Goal: Contribute content: Add original content to the website for others to see

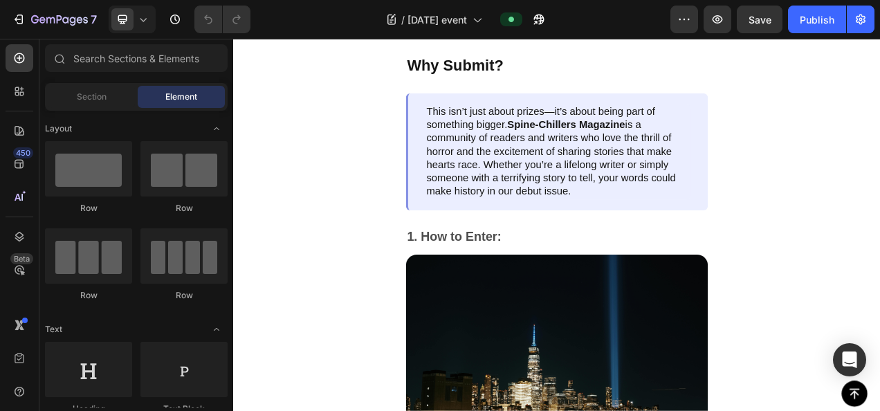
scroll to position [1654, 0]
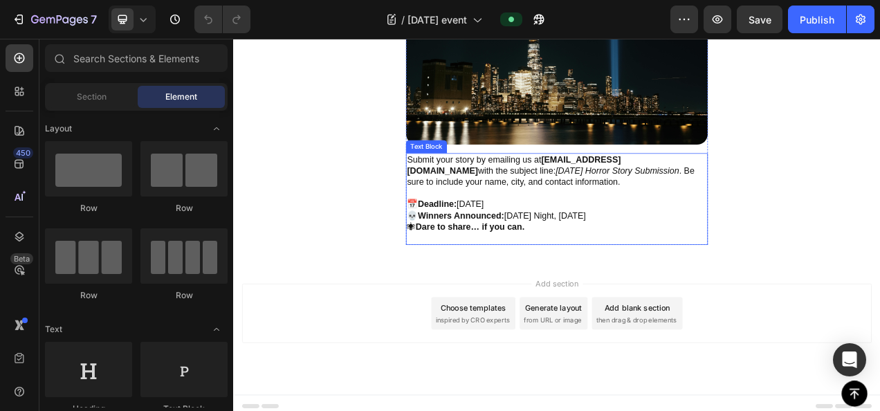
click at [569, 230] on p at bounding box center [648, 237] width 385 height 15
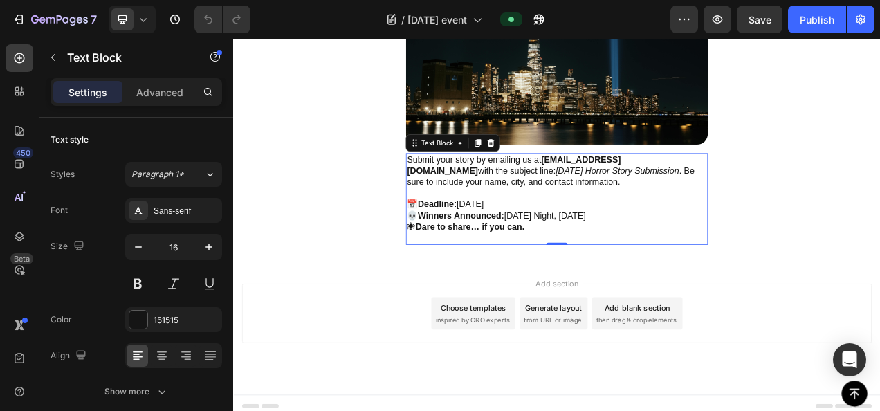
click at [584, 246] on p "📅 Deadline: [DATE] 💀 Winners Announced: [DATE] Night, [DATE]" at bounding box center [648, 258] width 385 height 29
click at [582, 244] on p "📅 Deadline: [DATE] 💀 Winners Announced: [DATE] Night, [DATE]" at bounding box center [648, 258] width 385 height 29
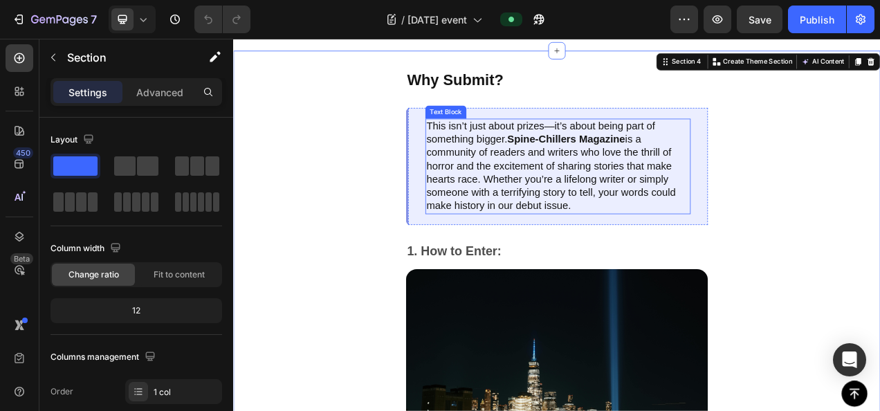
scroll to position [817, 0]
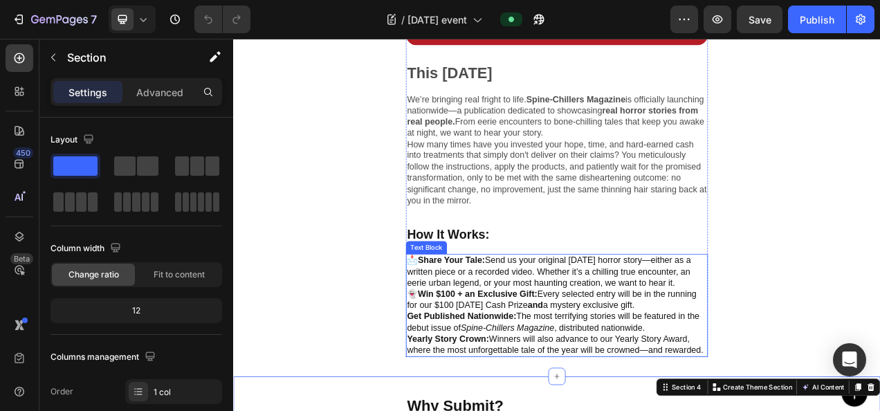
click at [709, 320] on p "📩Share Your Tale: Send us your original [DATE] horror story—either as a written…" at bounding box center [648, 337] width 385 height 43
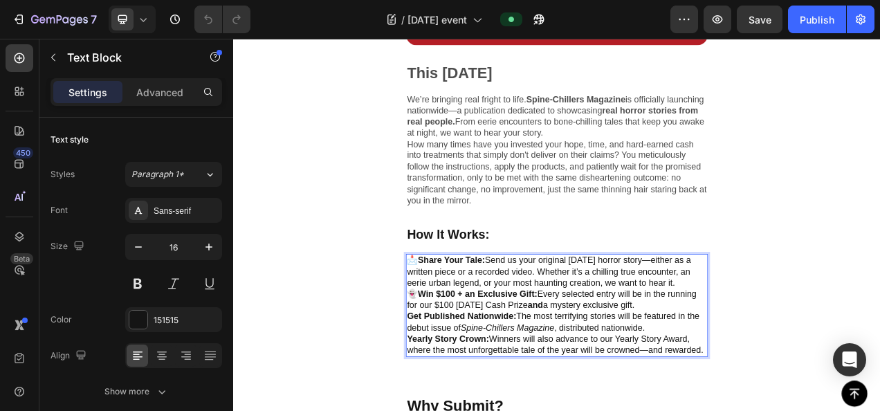
click at [534, 326] on p "📩Share Your Tale: Send us your original [DATE] horror story—either as a written…" at bounding box center [648, 337] width 385 height 43
click at [644, 327] on p "📩Share Your Tale: Send us your original [DATE] horror story—either as a written…" at bounding box center [648, 337] width 385 height 43
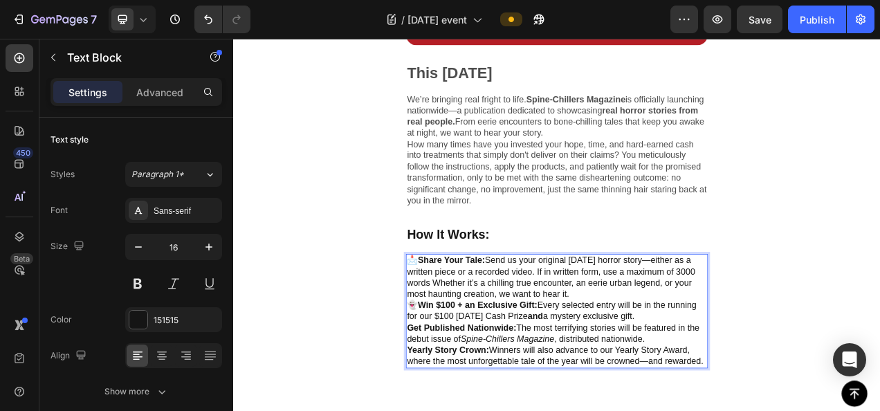
click at [464, 338] on p "📩Share Your Tale: Send us your original [DATE] horror story—either as a written…" at bounding box center [648, 344] width 385 height 57
click at [610, 337] on p "📩Share Your Tale: Send us your original [DATE] horror story—either as a written…" at bounding box center [648, 344] width 385 height 57
click at [649, 322] on p "📩Share Your Tale: Send us your original [DATE] horror story—either as a written…" at bounding box center [648, 344] width 385 height 57
click at [647, 322] on p "📩Share Your Tale: Send us your original [DATE] horror story—either as a written…" at bounding box center [648, 344] width 385 height 57
click at [725, 325] on p "📩Share Your Tale: Send us your original [DATE] horror story—either as a written…" at bounding box center [648, 344] width 385 height 57
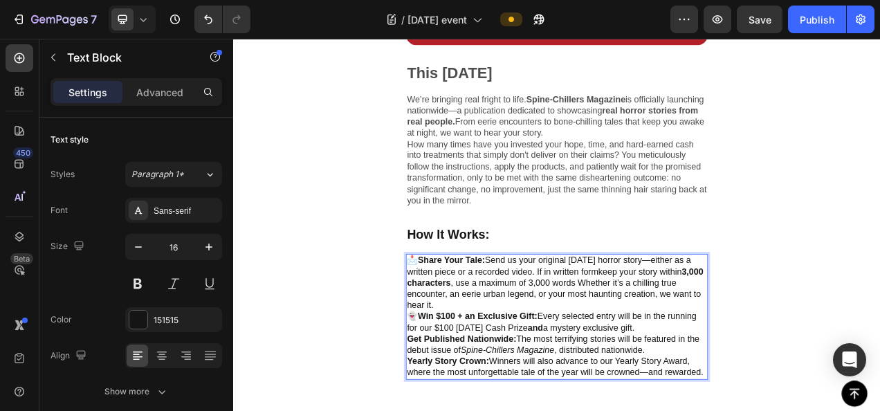
click at [725, 327] on p "📩Share Your Tale: Send us your original [DATE] horror story—either as a written…" at bounding box center [648, 352] width 385 height 72
drag, startPoint x: 737, startPoint y: 339, endPoint x: 581, endPoint y: 340, distance: 155.7
click at [581, 340] on p "📩Share Your Tale: Send us your original [DATE] horror story—either as a written…" at bounding box center [648, 352] width 385 height 72
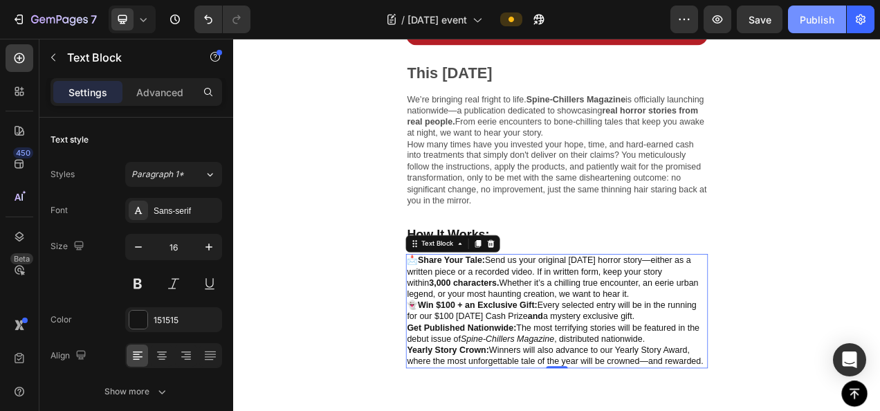
click at [814, 24] on div "Publish" at bounding box center [817, 19] width 35 height 15
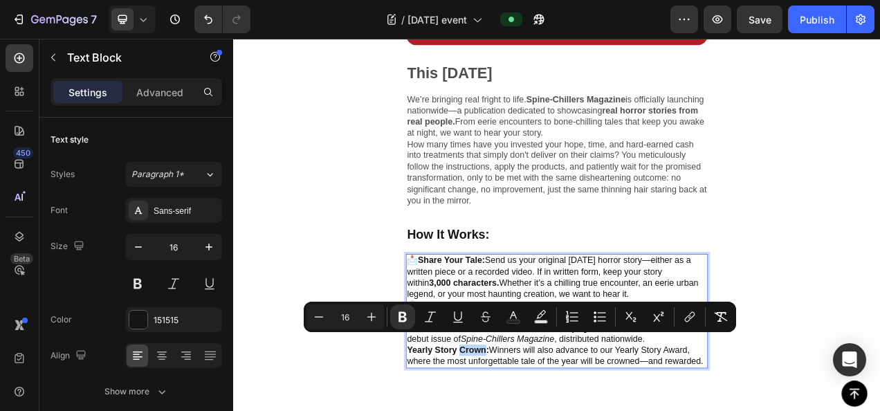
drag, startPoint x: 558, startPoint y: 423, endPoint x: 523, endPoint y: 423, distance: 35.3
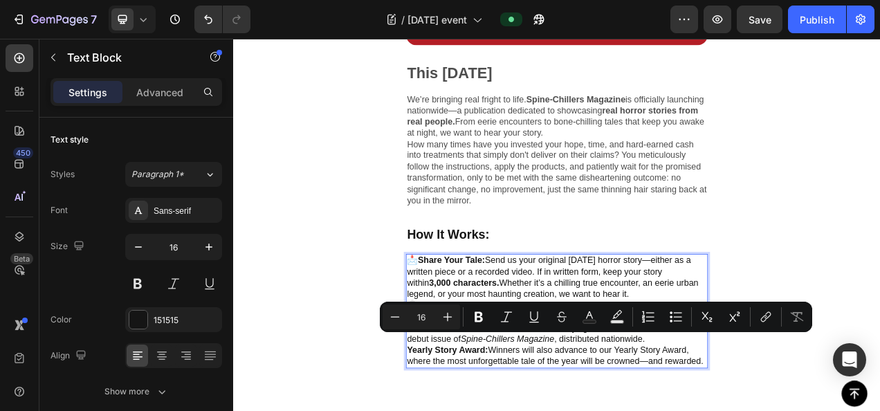
drag, startPoint x: 565, startPoint y: 422, endPoint x: 638, endPoint y: 448, distance: 77.9
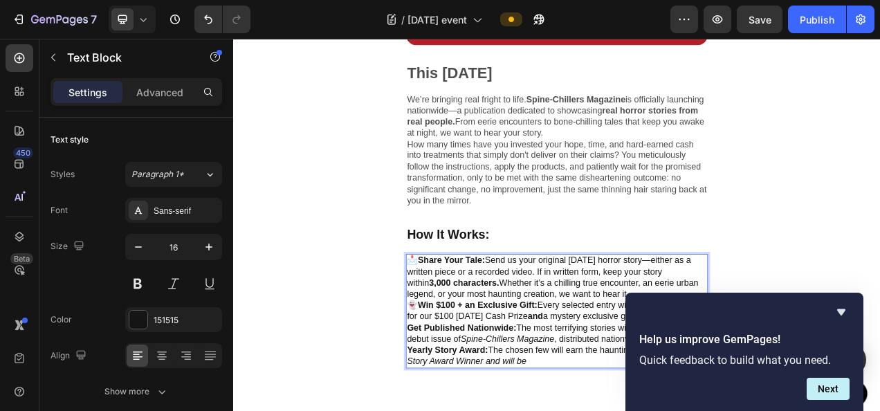
drag, startPoint x: 586, startPoint y: 426, endPoint x: 578, endPoint y: 427, distance: 8.3
click at [847, 311] on icon "Hide survey" at bounding box center [841, 312] width 17 height 17
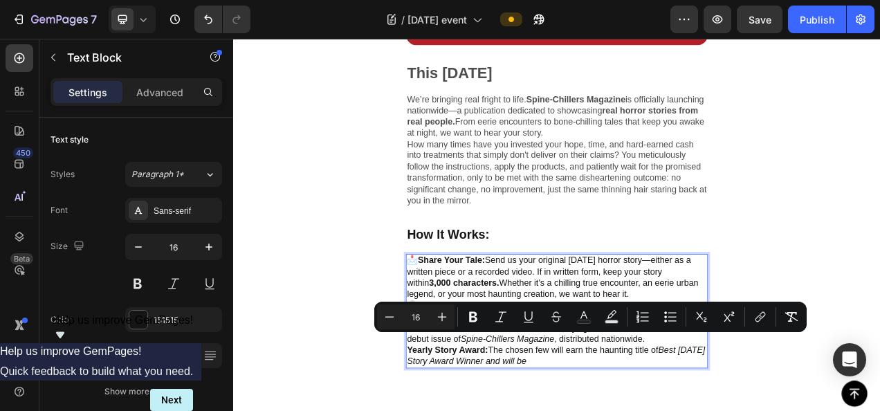
drag, startPoint x: 565, startPoint y: 424, endPoint x: 663, endPoint y: 434, distance: 98.8
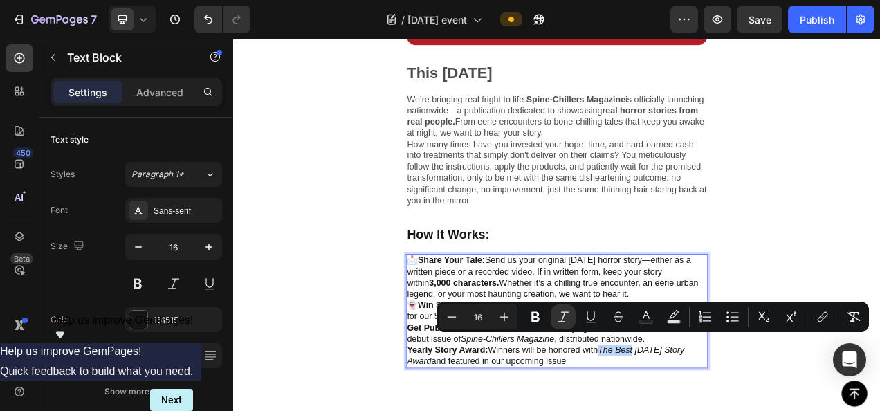
drag, startPoint x: 752, startPoint y: 426, endPoint x: 708, endPoint y: 424, distance: 43.7
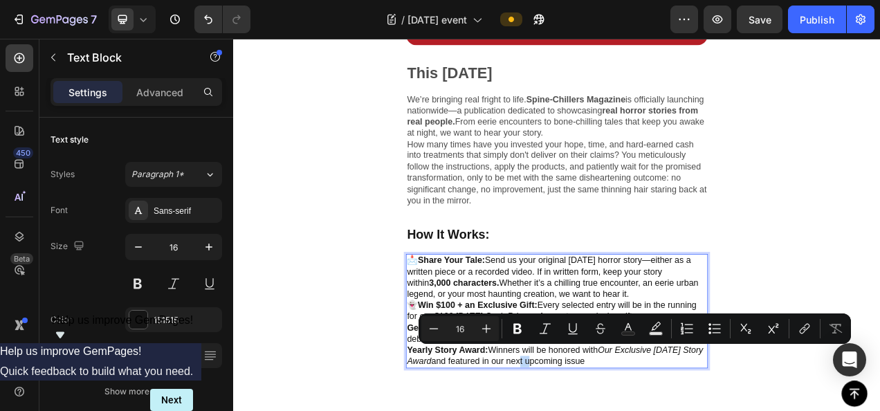
drag, startPoint x: 693, startPoint y: 438, endPoint x: 681, endPoint y: 437, distance: 11.8
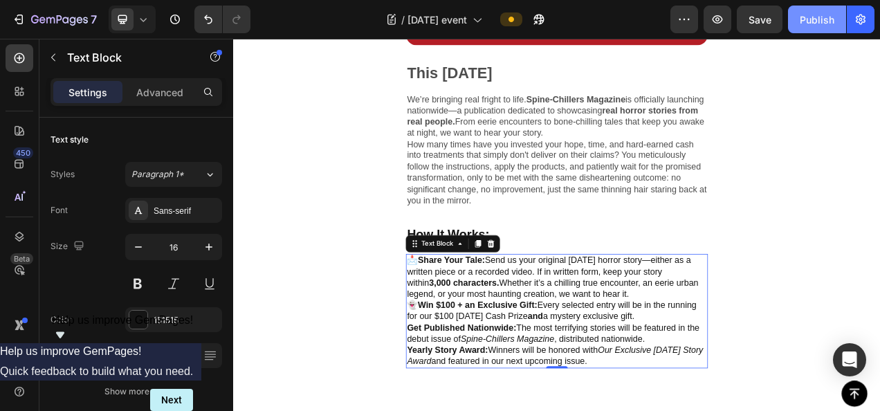
click at [811, 17] on div "Publish" at bounding box center [817, 19] width 35 height 15
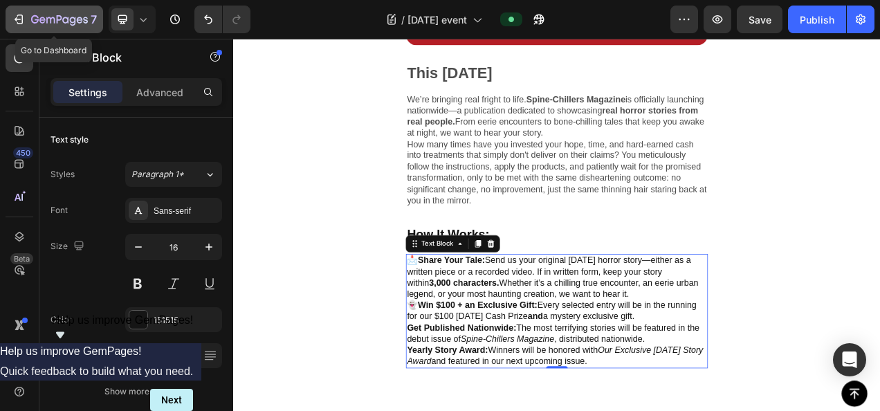
click at [15, 28] on div "7" at bounding box center [54, 19] width 85 height 17
